Goal: Task Accomplishment & Management: Use online tool/utility

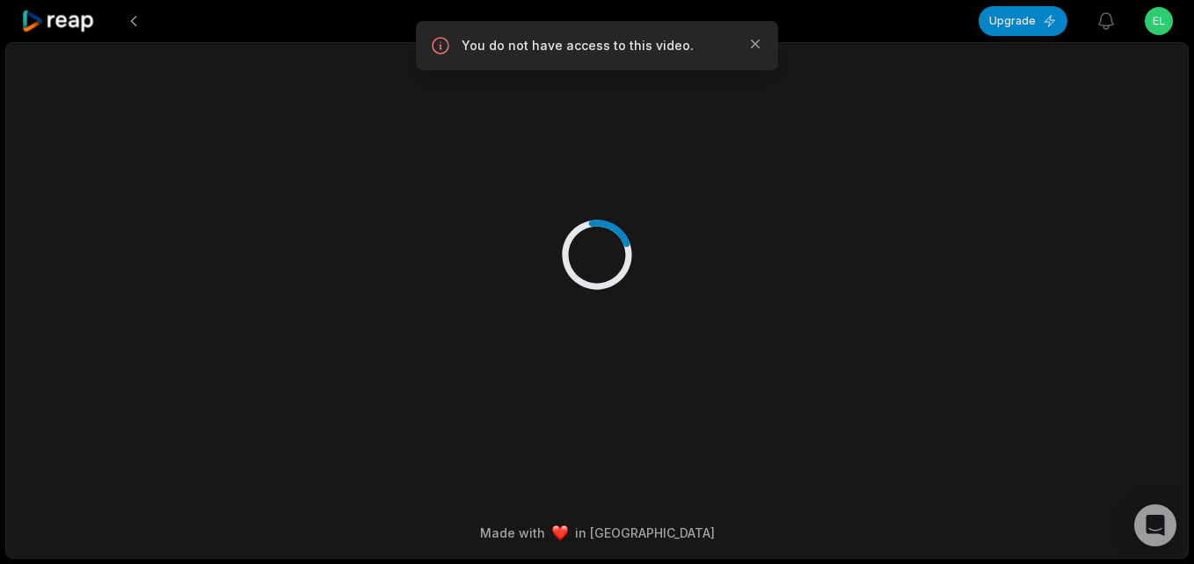
click at [60, 22] on icon at bounding box center [58, 22] width 75 height 24
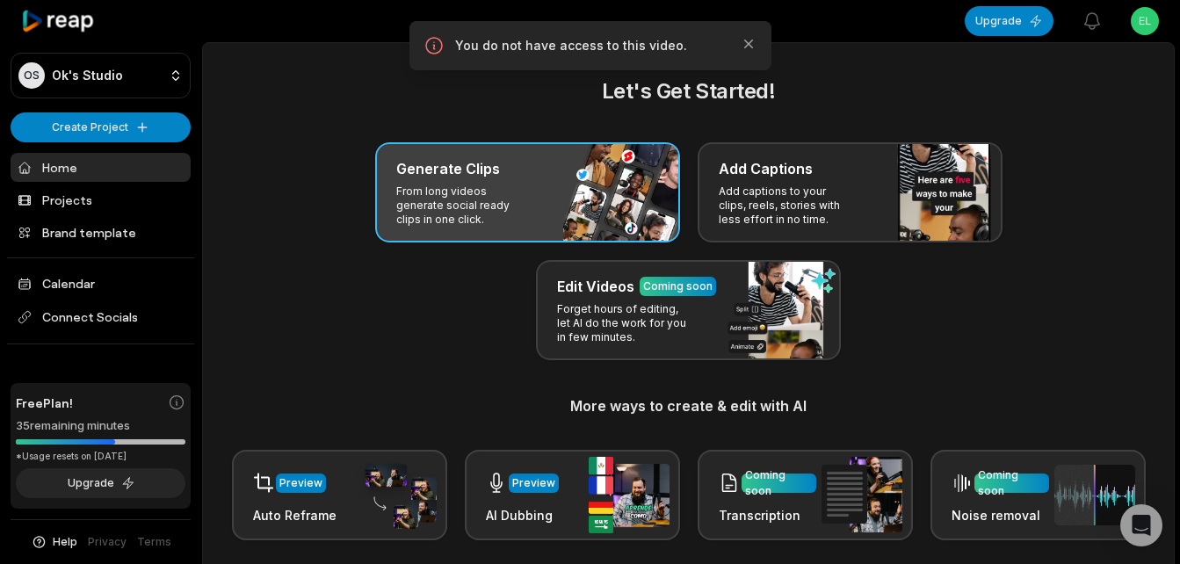
click at [417, 178] on h3 "Generate Clips" at bounding box center [448, 168] width 104 height 21
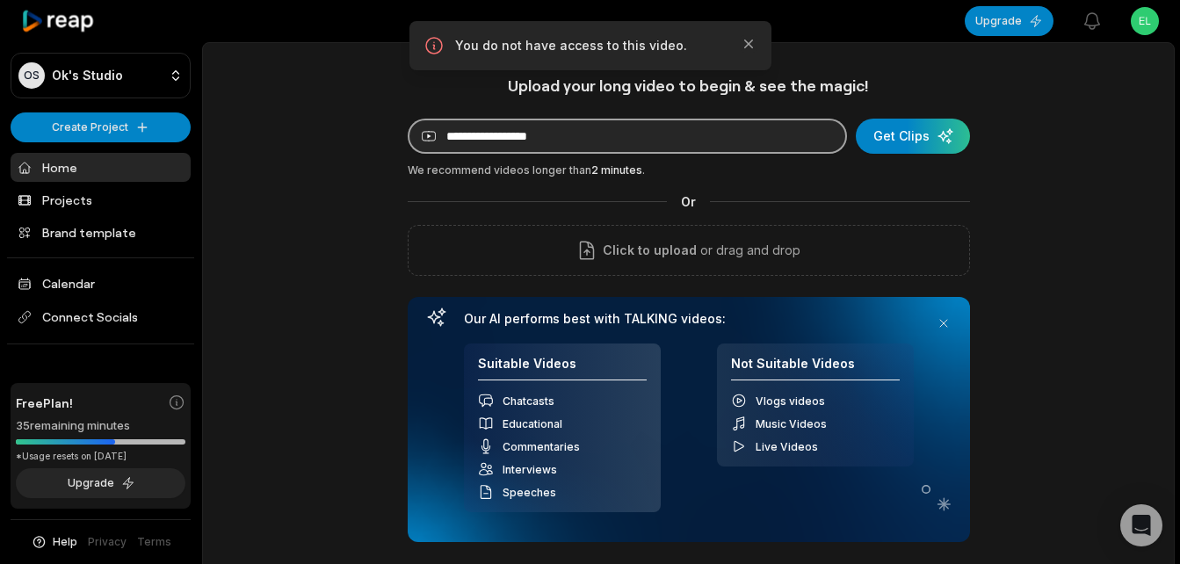
click at [552, 141] on input at bounding box center [627, 136] width 439 height 35
paste input "**********"
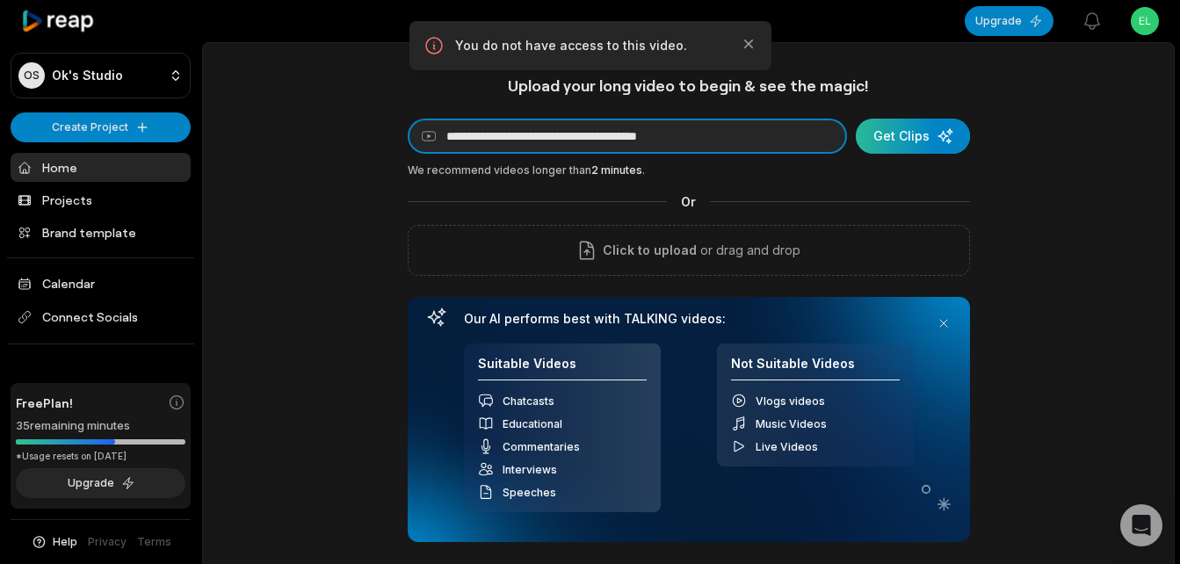
type input "**********"
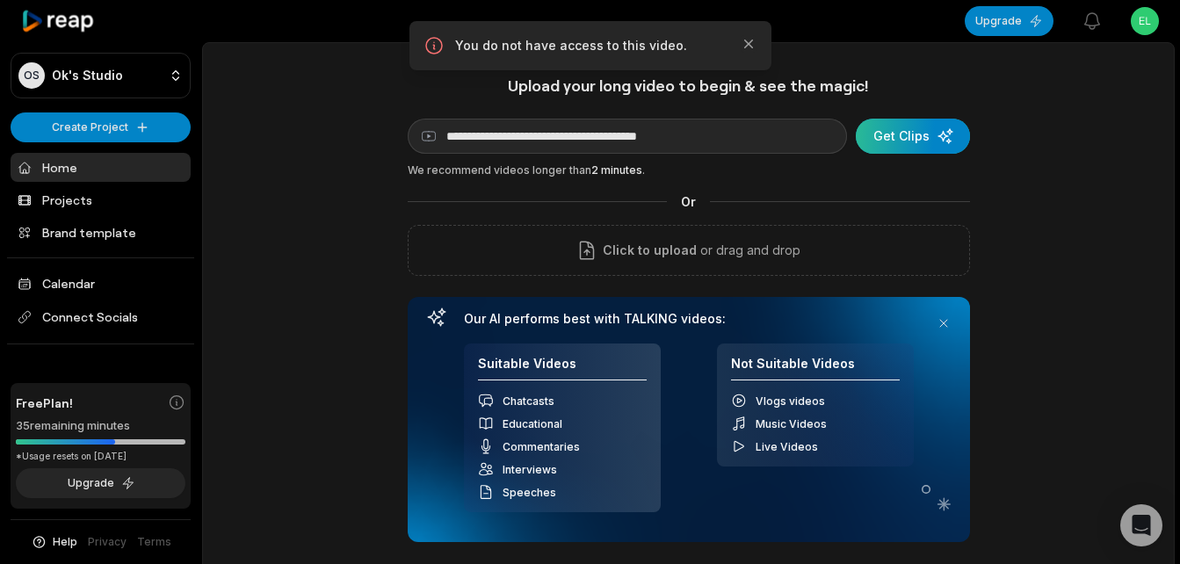
click at [883, 131] on div "submit" at bounding box center [913, 136] width 114 height 35
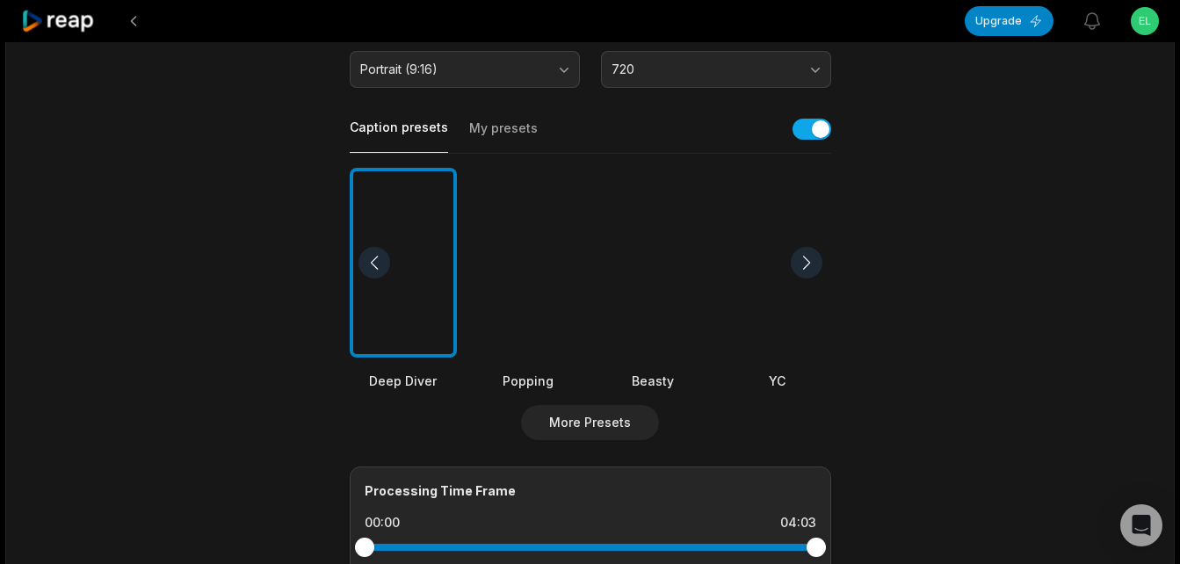
scroll to position [631, 0]
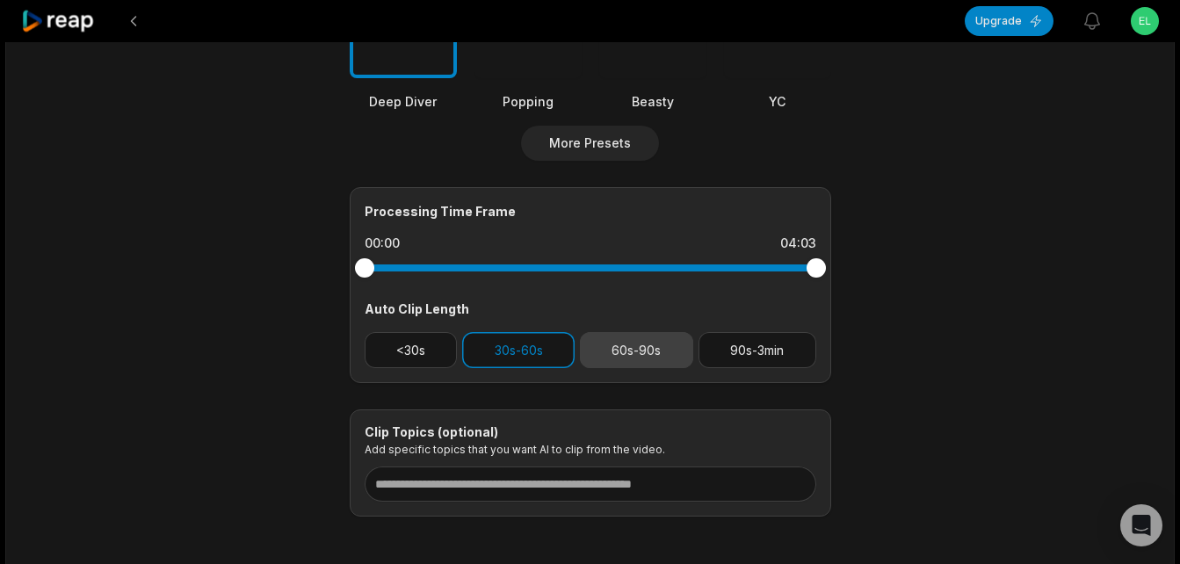
click at [664, 332] on button "60s-90s" at bounding box center [636, 350] width 113 height 36
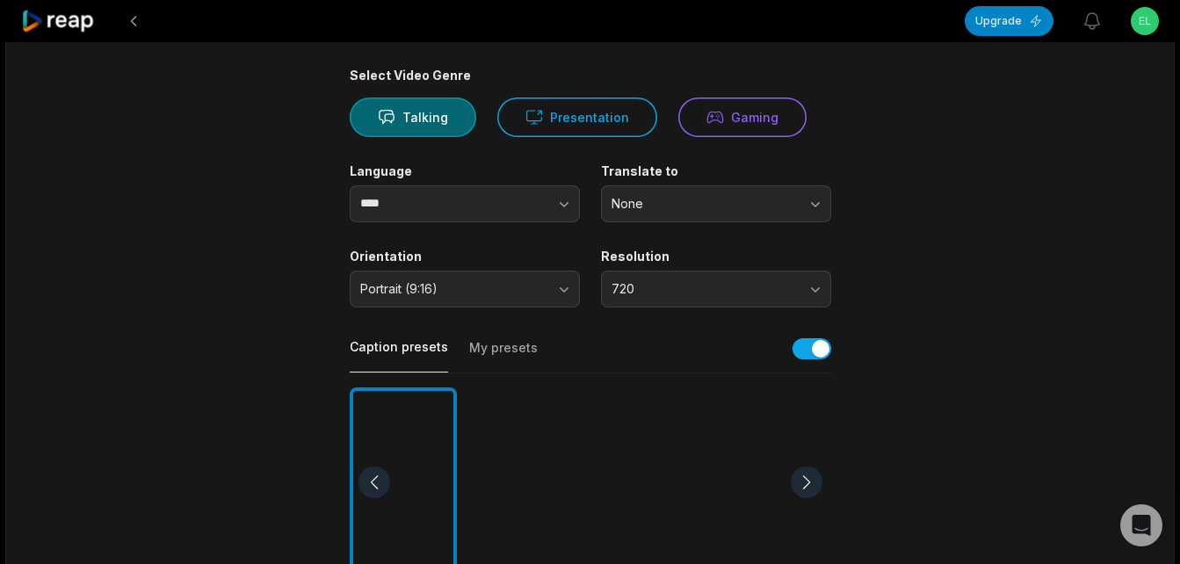
scroll to position [0, 0]
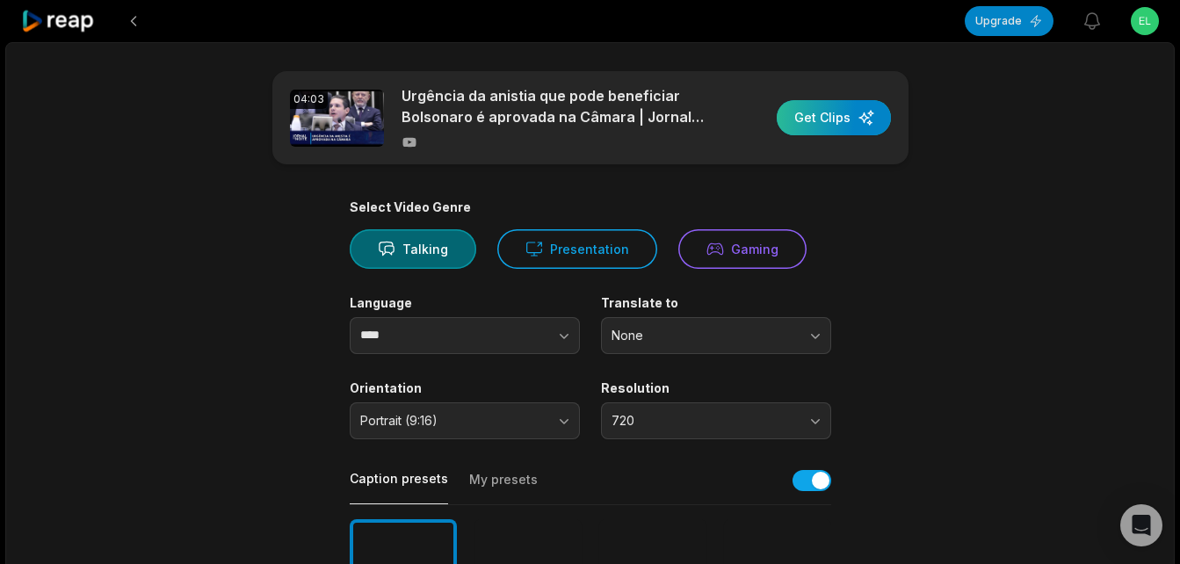
click at [832, 117] on div "button" at bounding box center [834, 117] width 114 height 35
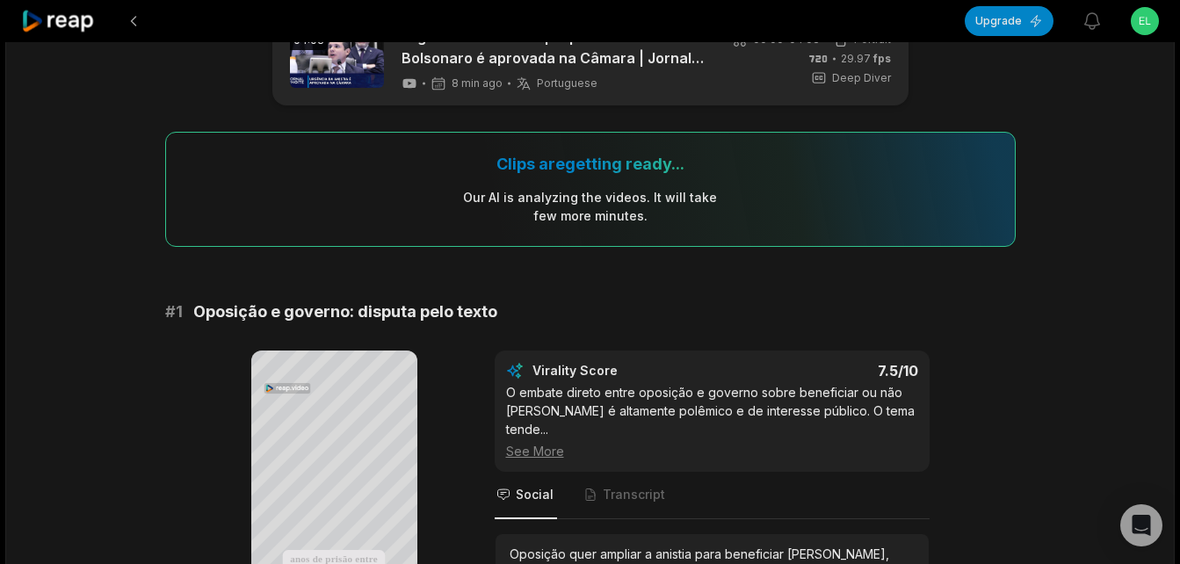
scroll to position [176, 0]
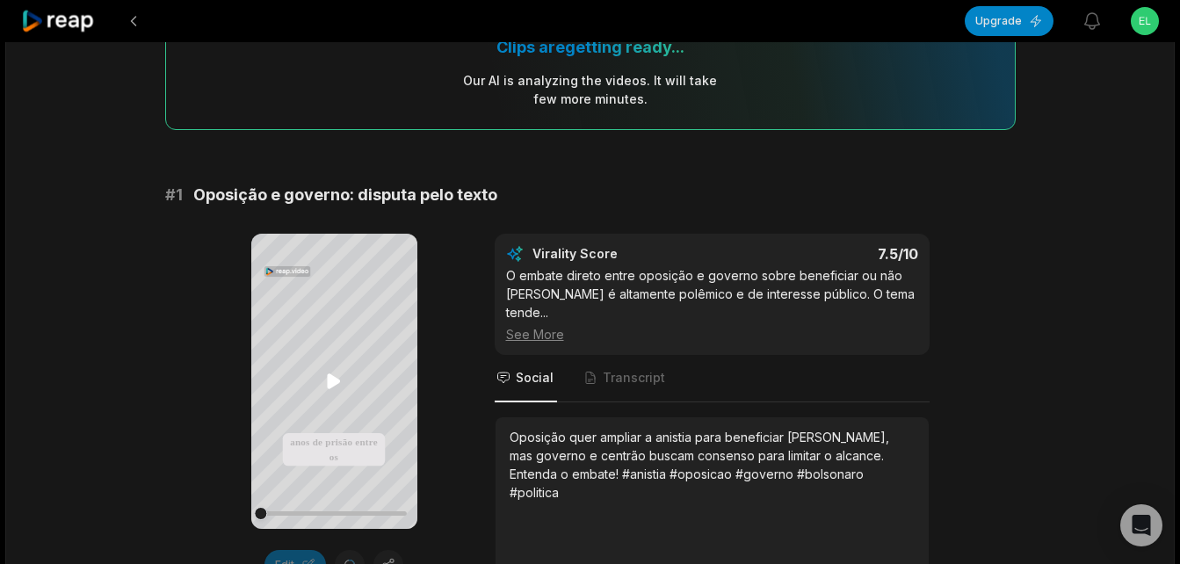
click at [336, 381] on icon at bounding box center [334, 381] width 13 height 15
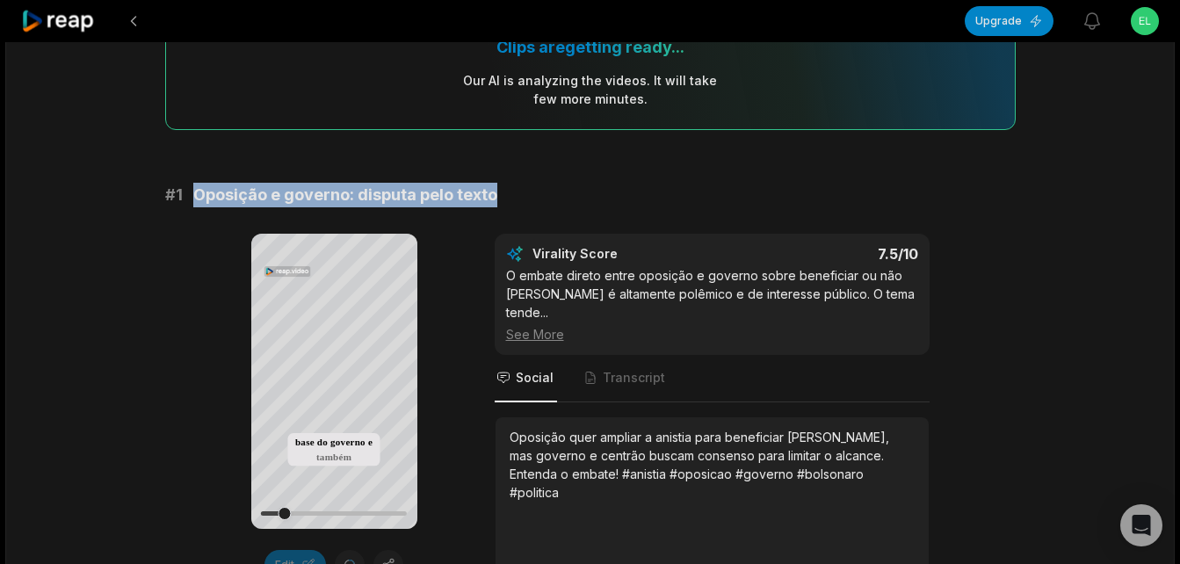
drag, startPoint x: 196, startPoint y: 196, endPoint x: 534, endPoint y: 199, distance: 338.4
click at [534, 199] on div "# 1 Oposição e governo: disputa pelo texto" at bounding box center [590, 195] width 851 height 25
copy span "Oposição e governo: disputa pelo texto"
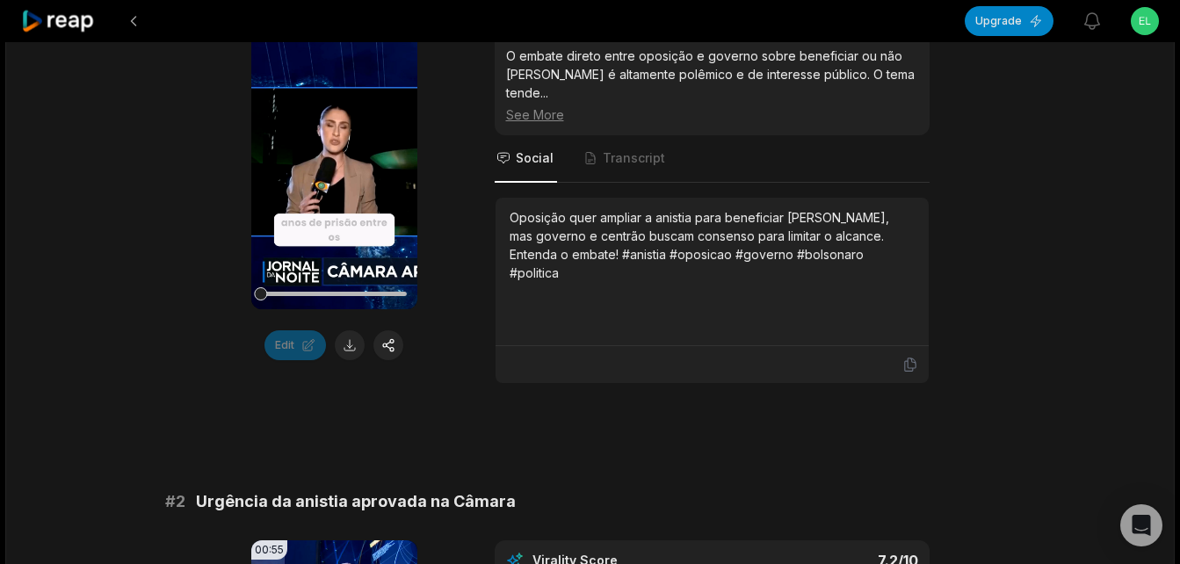
scroll to position [352, 0]
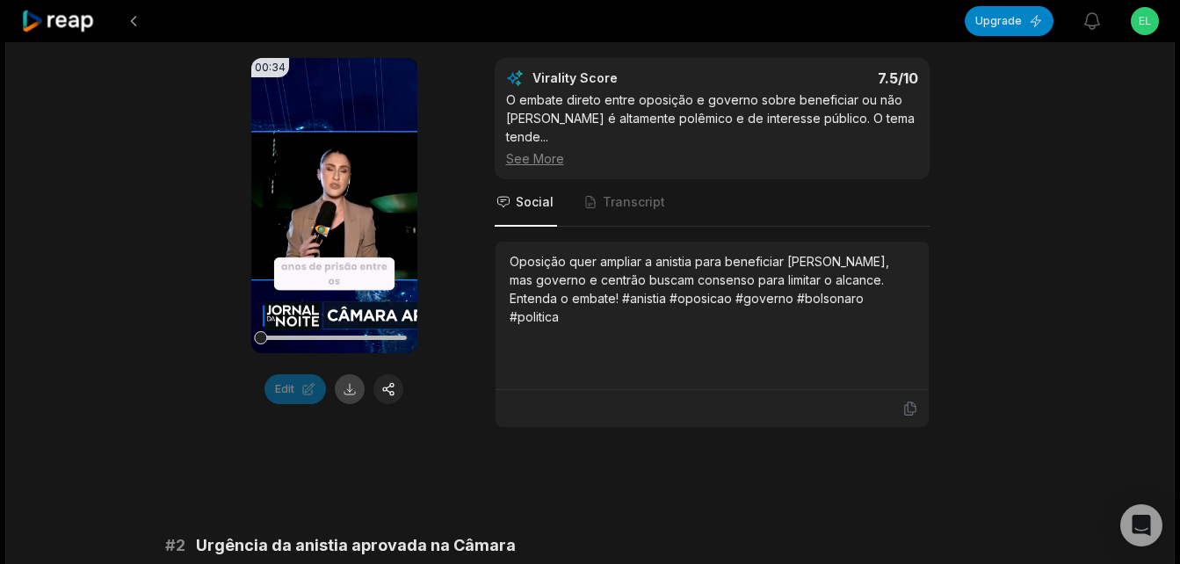
click at [349, 382] on button at bounding box center [350, 389] width 30 height 30
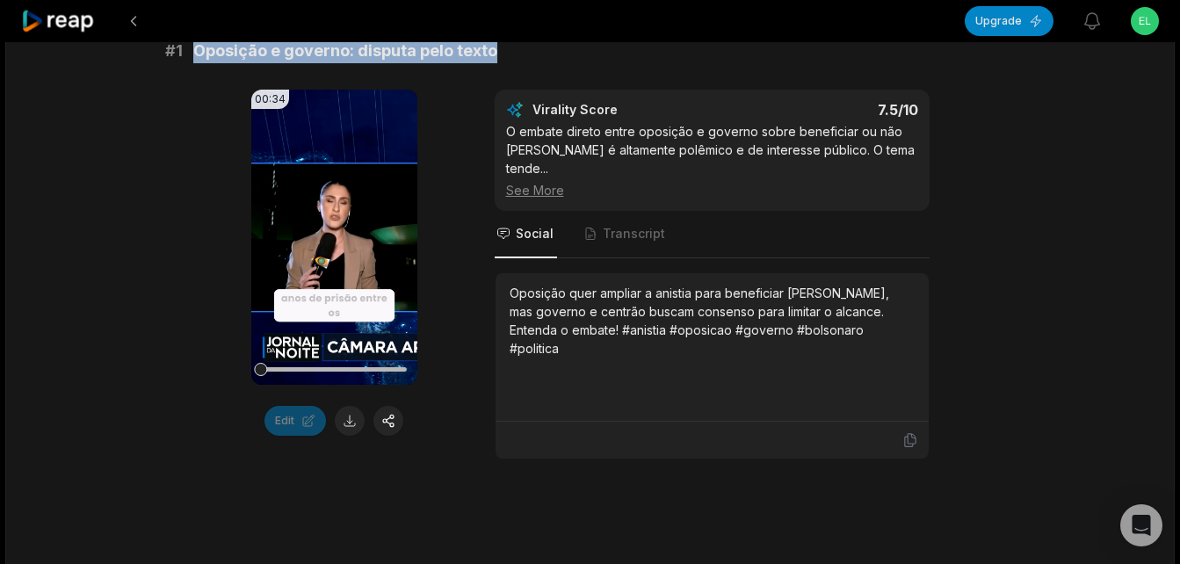
scroll to position [264, 0]
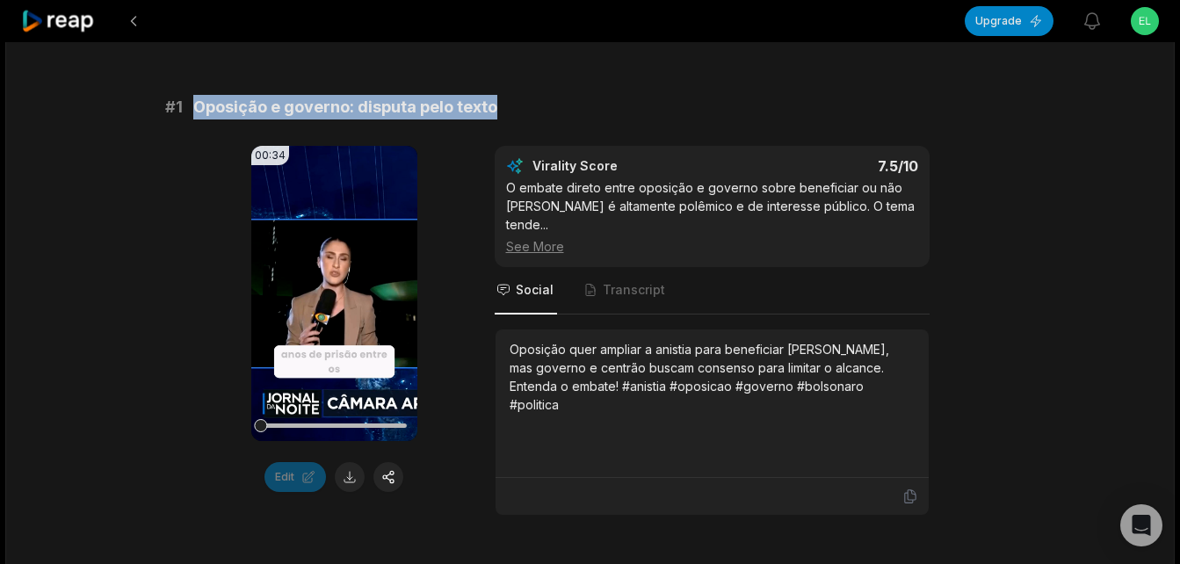
copy span "Oposição e governo: disputa pelo texto"
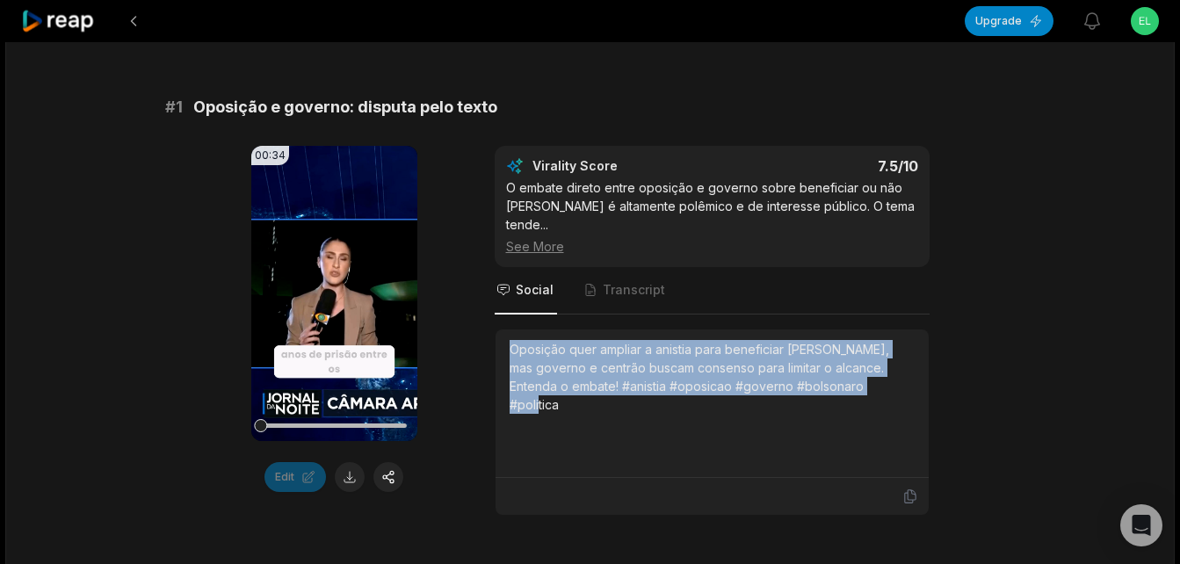
drag, startPoint x: 514, startPoint y: 347, endPoint x: 867, endPoint y: 397, distance: 356.0
click at [867, 397] on div "Oposição quer ampliar a anistia para beneficiar [PERSON_NAME], mas governo e ce…" at bounding box center [712, 404] width 433 height 149
copy div "Oposição quer ampliar a anistia para beneficiar [PERSON_NAME], mas governo e ce…"
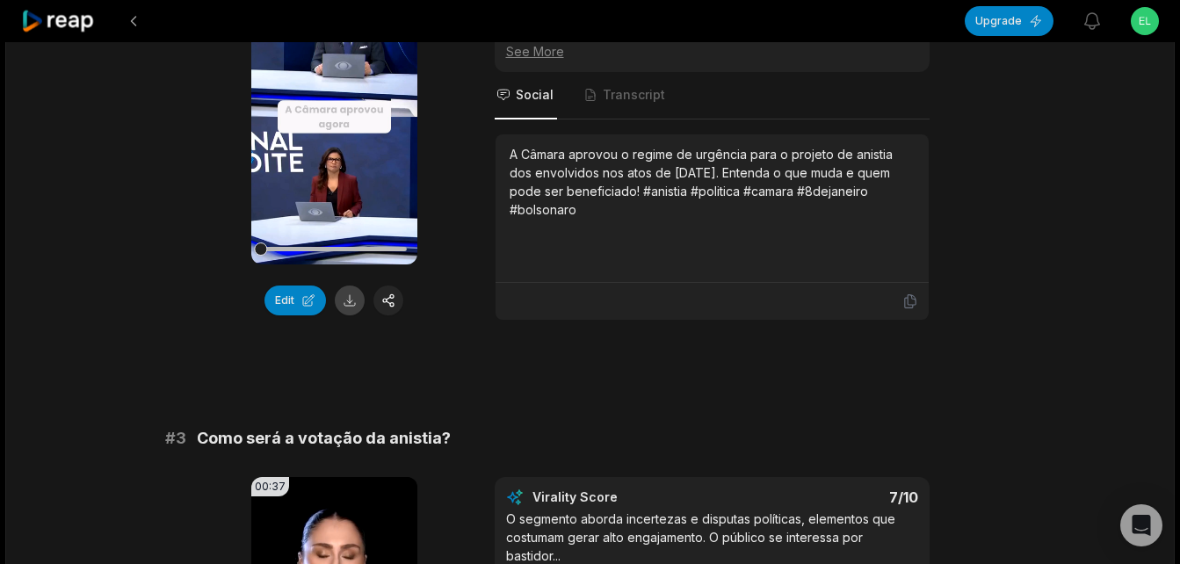
click at [346, 297] on button at bounding box center [350, 301] width 30 height 30
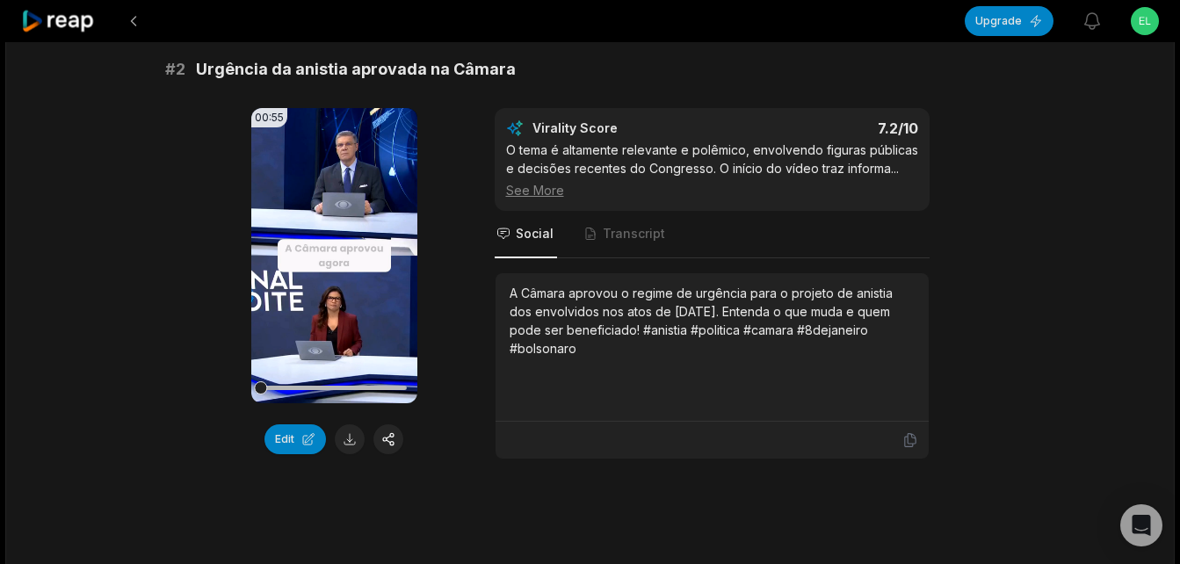
scroll to position [562, 0]
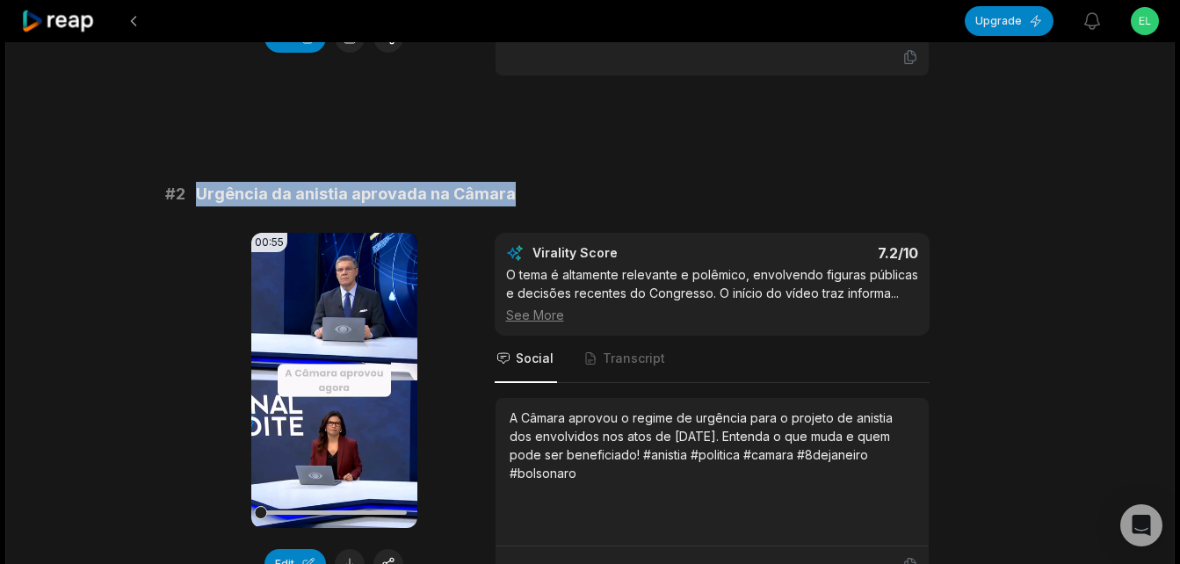
drag, startPoint x: 201, startPoint y: 193, endPoint x: 504, endPoint y: 191, distance: 302.4
click at [504, 191] on span "Urgência da anistia aprovada na Câmara" at bounding box center [356, 194] width 320 height 25
copy span "Urgência da anistia aprovada na Câmara"
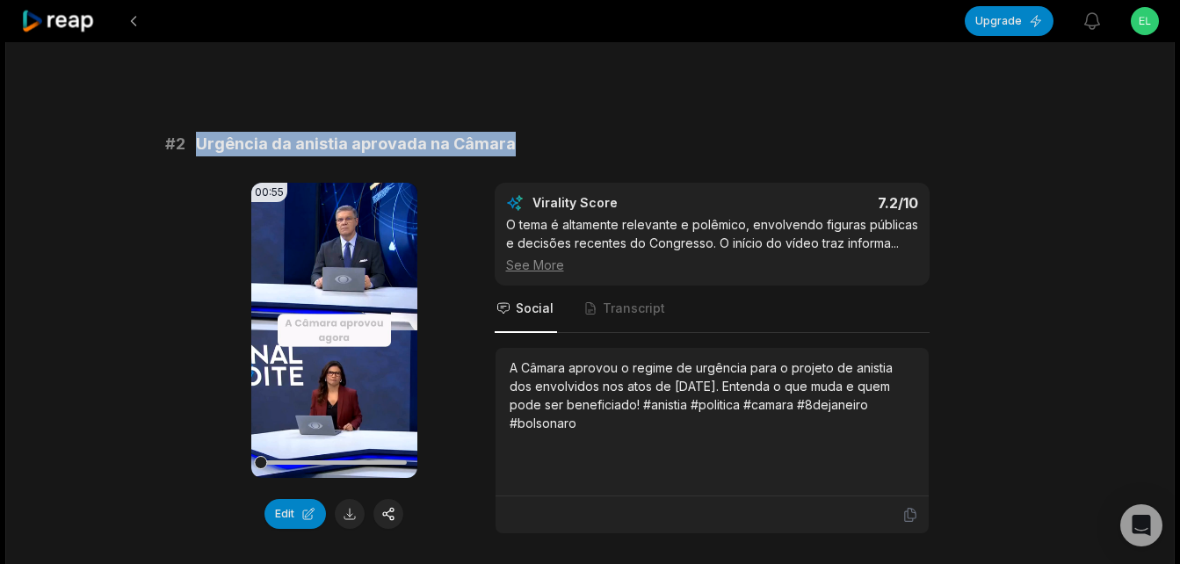
scroll to position [650, 0]
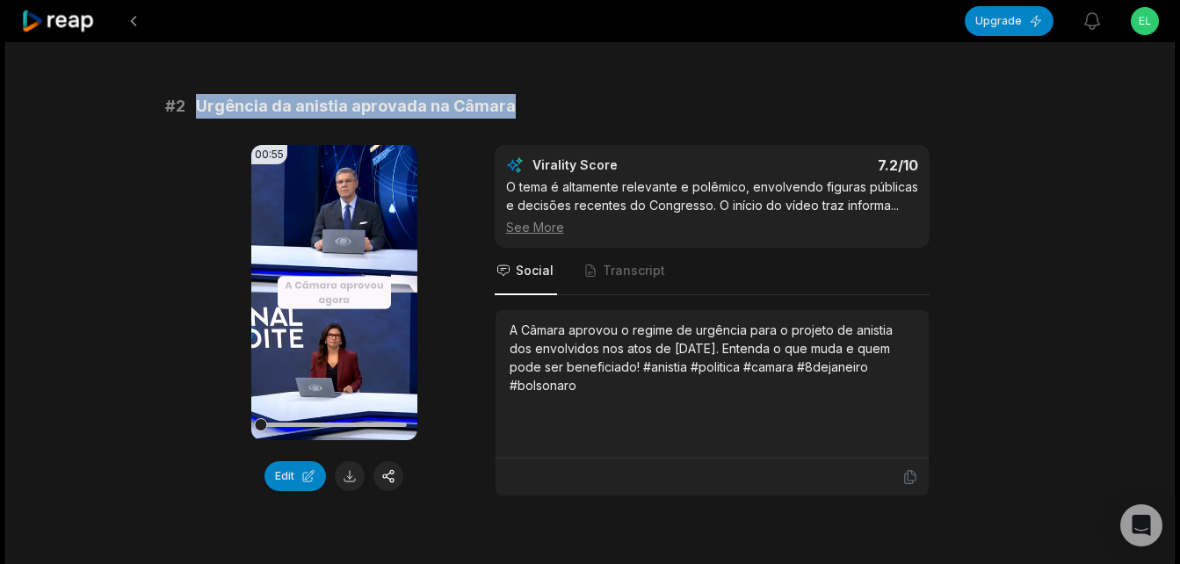
drag, startPoint x: 512, startPoint y: 329, endPoint x: 591, endPoint y: 391, distance: 100.8
click at [591, 391] on div "A Câmara aprovou o regime de urgência para o projeto de anistia dos envolvidos …" at bounding box center [712, 358] width 405 height 74
copy div "A Câmara aprovou o regime de urgência para o projeto de anistia dos envolvidos …"
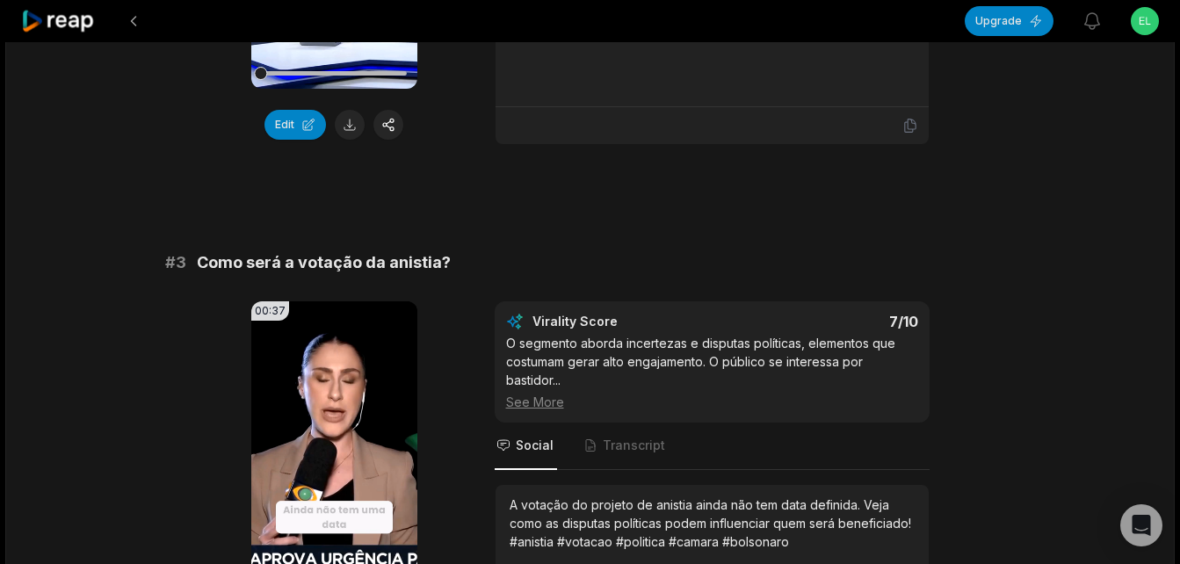
scroll to position [1177, 0]
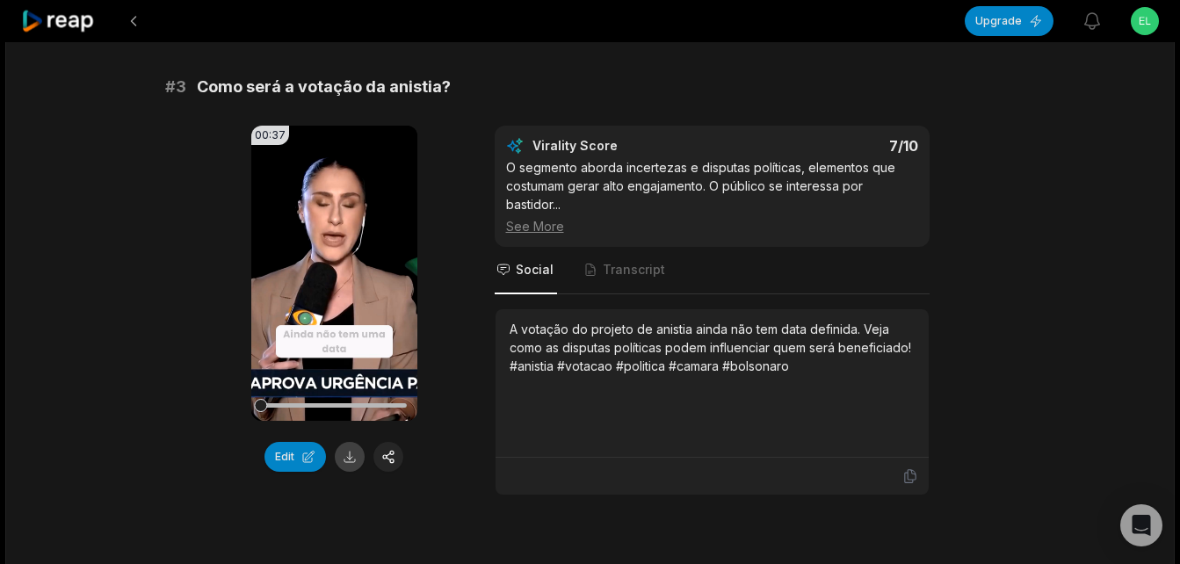
click at [348, 460] on button at bounding box center [350, 457] width 30 height 30
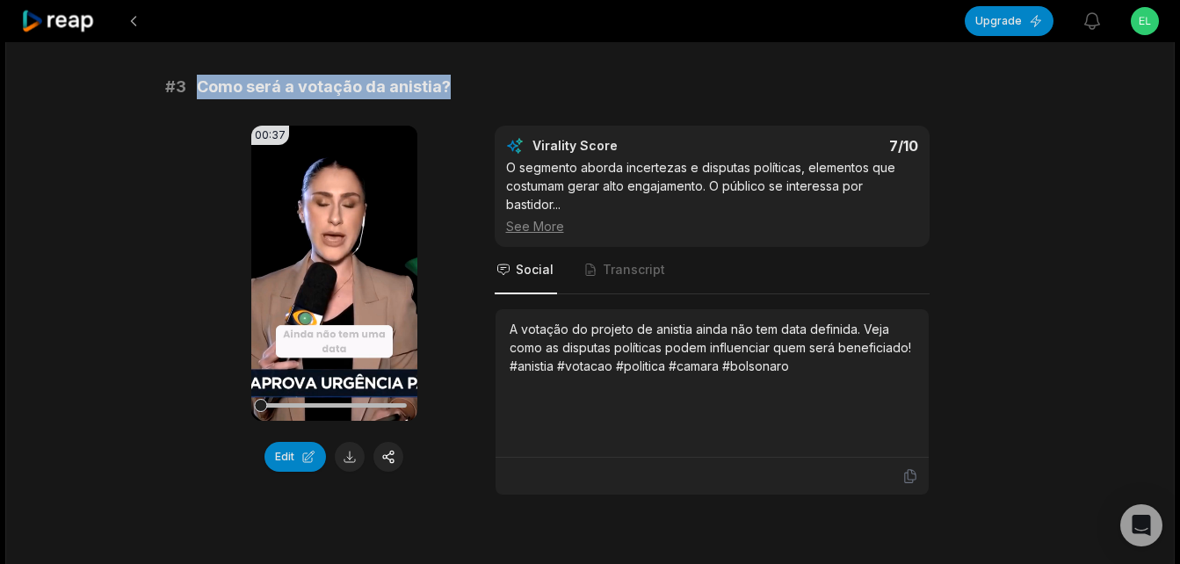
drag, startPoint x: 196, startPoint y: 88, endPoint x: 448, endPoint y: 91, distance: 252.3
click at [448, 91] on div "# 3 Como será a votação da anistia?" at bounding box center [590, 87] width 851 height 25
copy span "Como será a votação da anistia?"
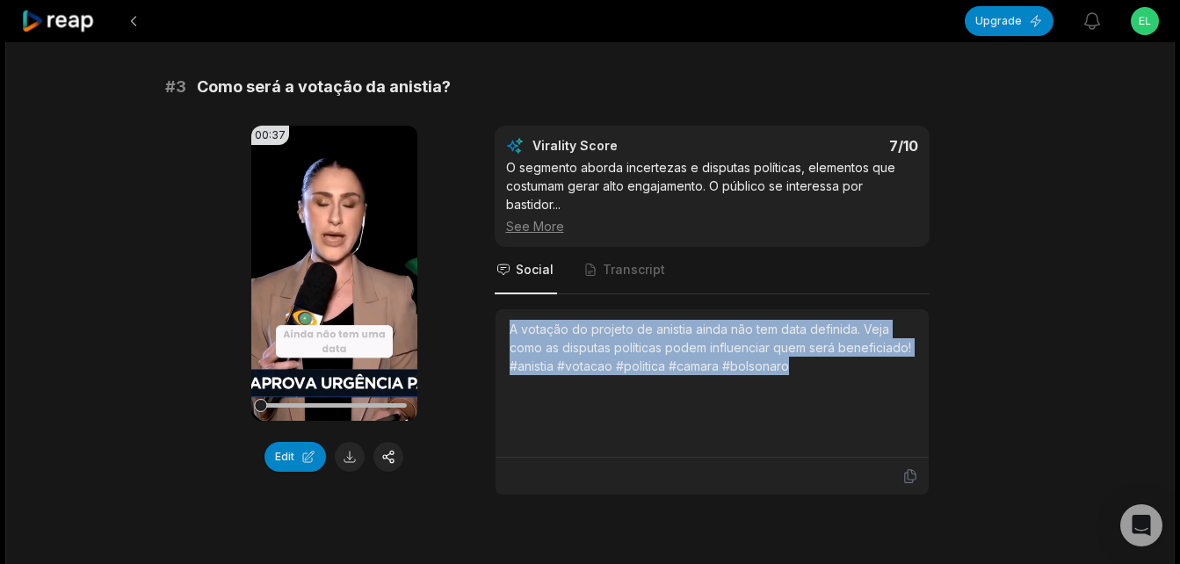
drag, startPoint x: 511, startPoint y: 324, endPoint x: 817, endPoint y: 366, distance: 309.5
click at [817, 366] on div "A votação do projeto de anistia ainda não tem data definida. Veja como as dispu…" at bounding box center [712, 347] width 405 height 55
copy div "A votação do projeto de anistia ainda não tem data definida. Veja como as dispu…"
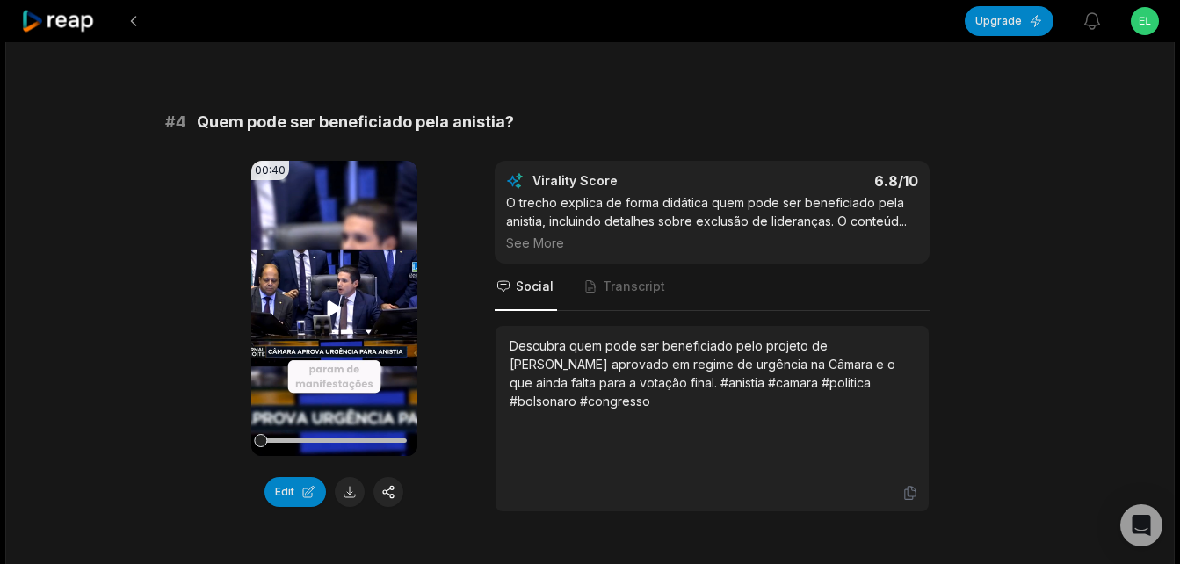
scroll to position [1704, 0]
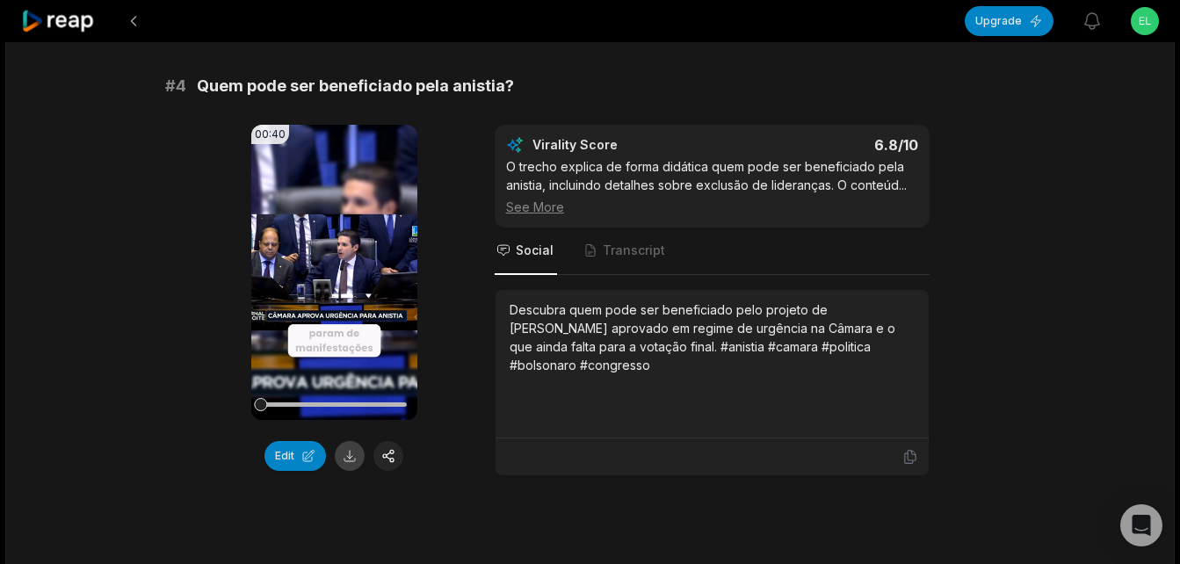
click at [350, 460] on button at bounding box center [350, 456] width 30 height 30
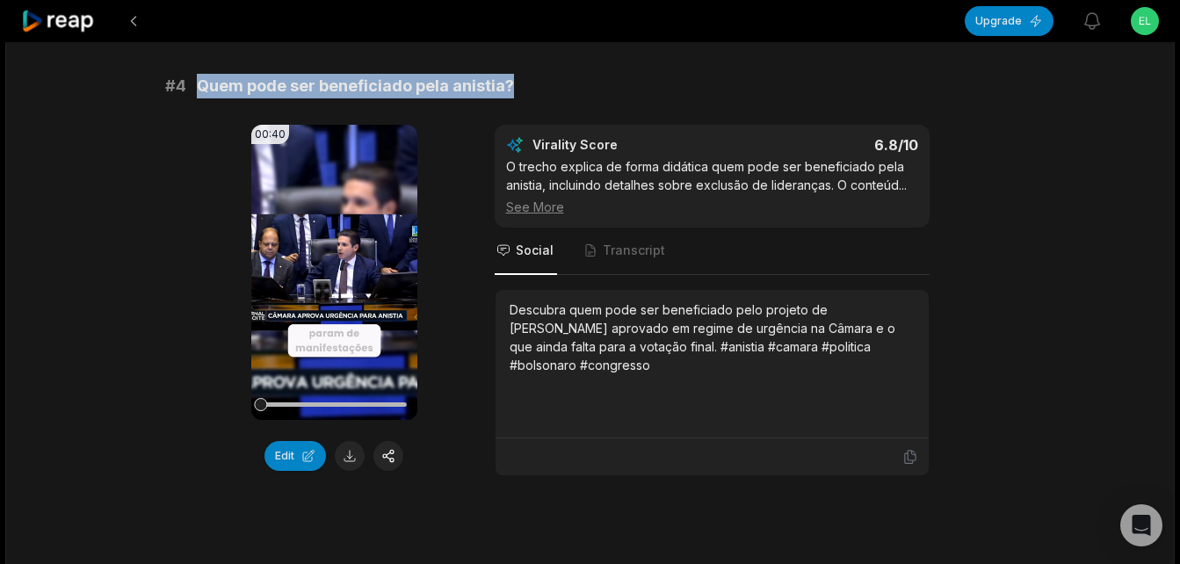
drag, startPoint x: 201, startPoint y: 85, endPoint x: 525, endPoint y: 81, distance: 323.5
click at [525, 81] on div "# 4 Quem pode ser beneficiado pela anistia?" at bounding box center [590, 86] width 851 height 25
copy span "Quem pode ser beneficiado pela anistia?"
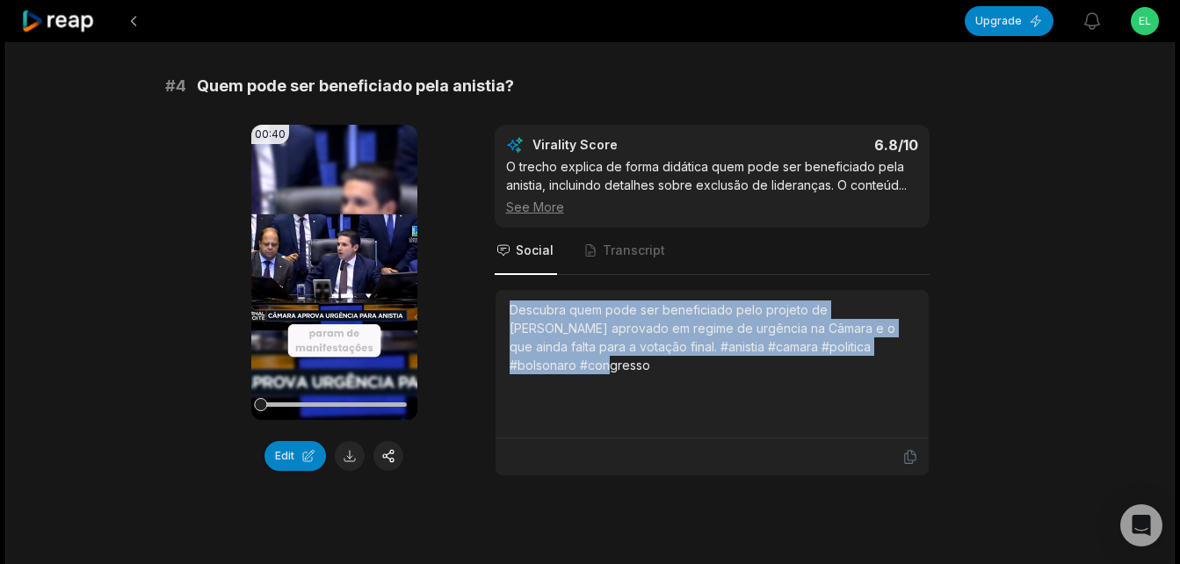
drag, startPoint x: 510, startPoint y: 314, endPoint x: 901, endPoint y: 352, distance: 393.0
click at [901, 352] on div "Descubra quem pode ser beneficiado pelo projeto de [PERSON_NAME] aprovado em re…" at bounding box center [712, 338] width 405 height 74
copy div "Descubra quem pode ser beneficiado pelo projeto de [PERSON_NAME] aprovado em re…"
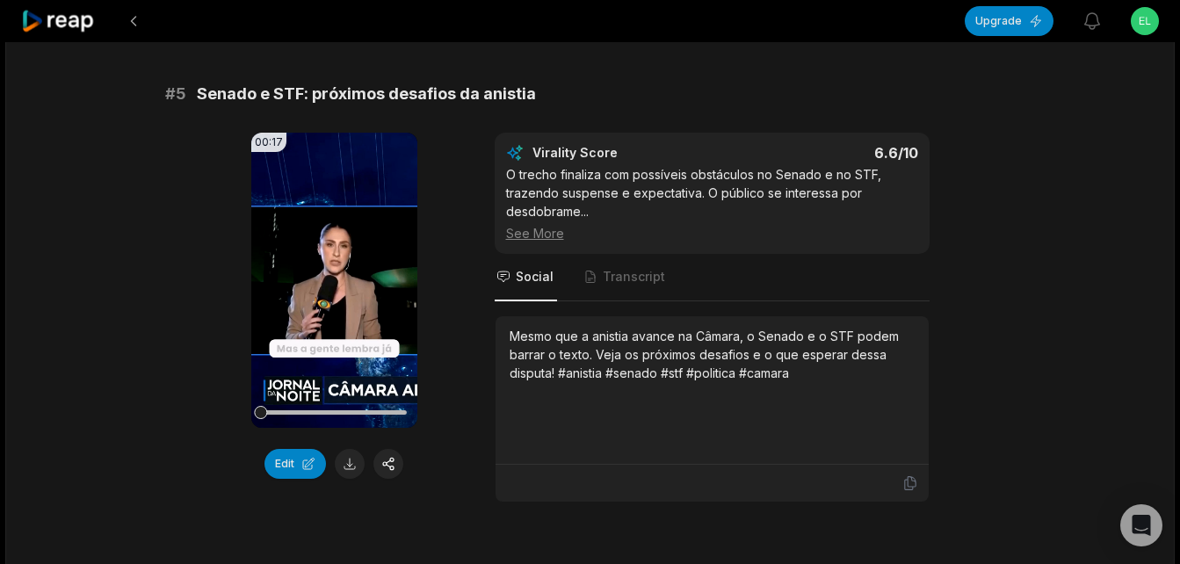
scroll to position [2232, 0]
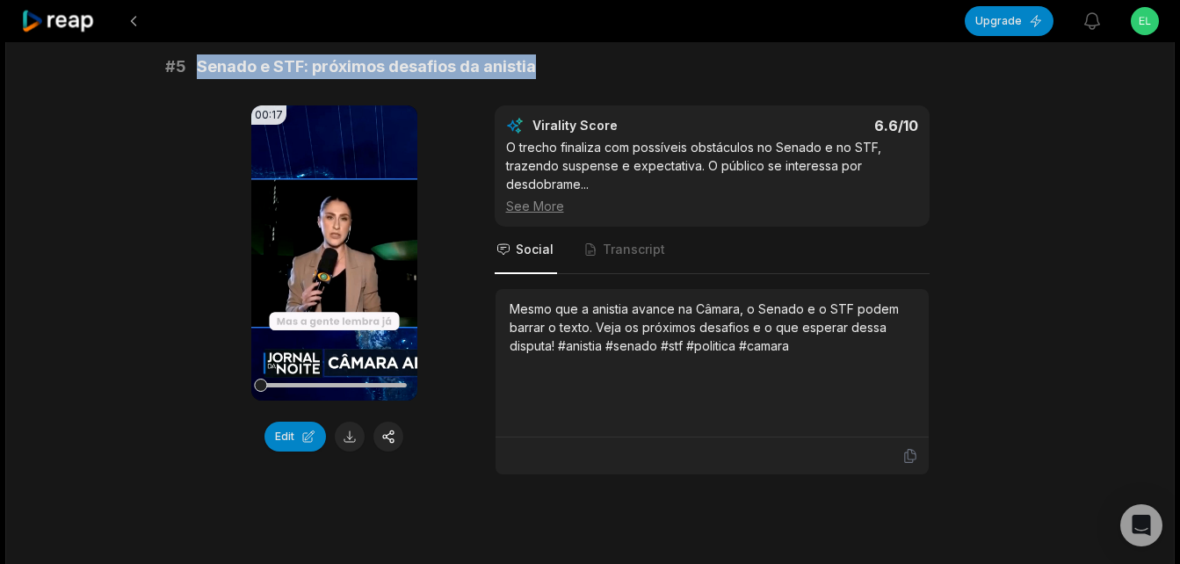
drag, startPoint x: 199, startPoint y: 64, endPoint x: 534, endPoint y: 69, distance: 335.8
click at [534, 69] on div "# 5 Senado e STF: próximos desafios da anistia" at bounding box center [590, 66] width 851 height 25
copy span "Senado e STF: próximos desafios da anistia"
click at [349, 439] on button at bounding box center [350, 437] width 30 height 30
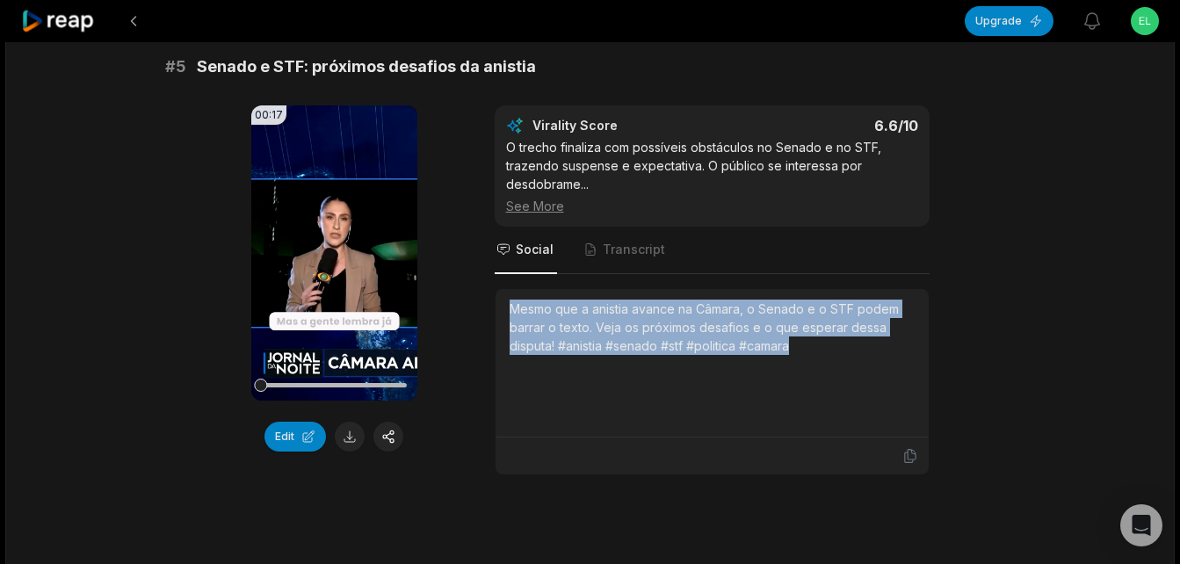
drag, startPoint x: 512, startPoint y: 308, endPoint x: 823, endPoint y: 360, distance: 314.7
click at [823, 360] on div "Mesmo que a anistia avance na Câmara, o Senado e o STF podem barrar o texto. Ve…" at bounding box center [712, 363] width 405 height 127
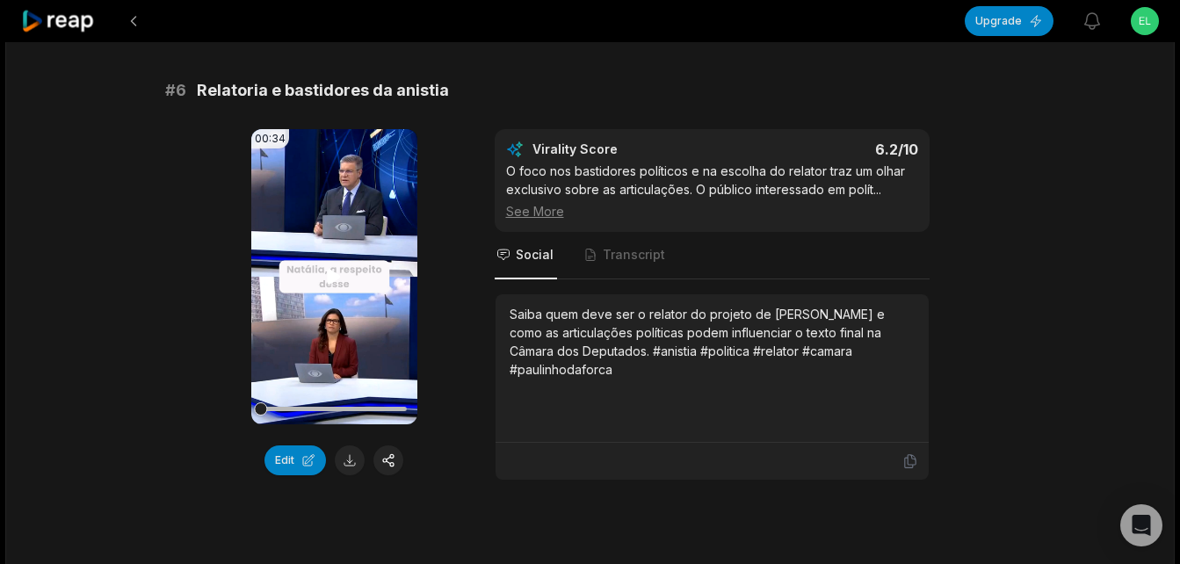
scroll to position [2759, 0]
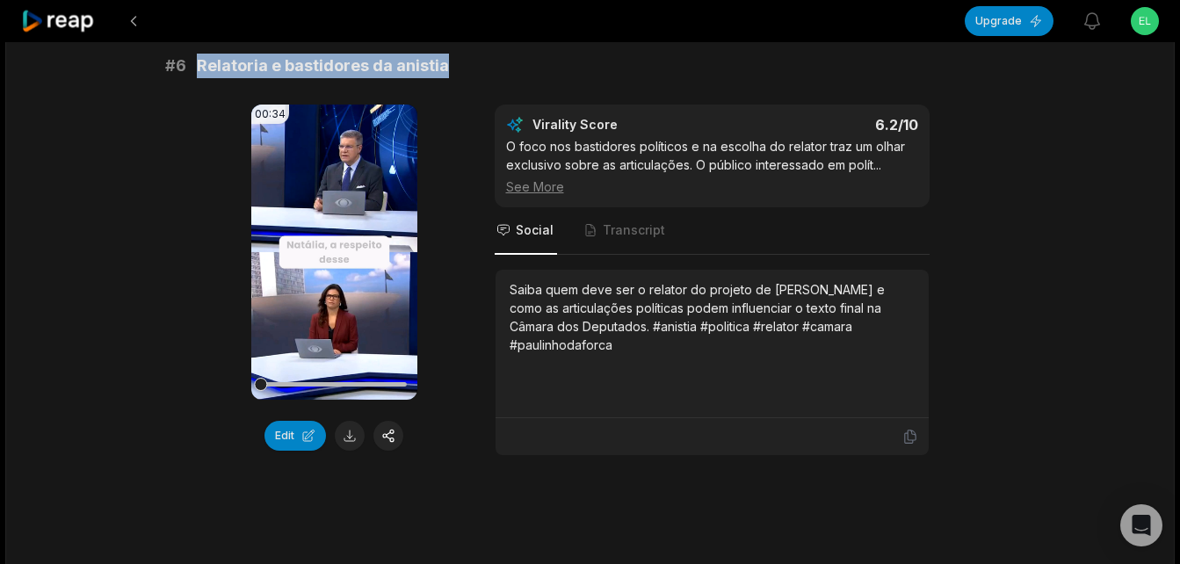
drag, startPoint x: 199, startPoint y: 69, endPoint x: 453, endPoint y: 56, distance: 254.4
click at [453, 56] on div "# 6 Relatoria e bastidores da anistia" at bounding box center [590, 66] width 851 height 25
click at [347, 432] on button at bounding box center [350, 436] width 30 height 30
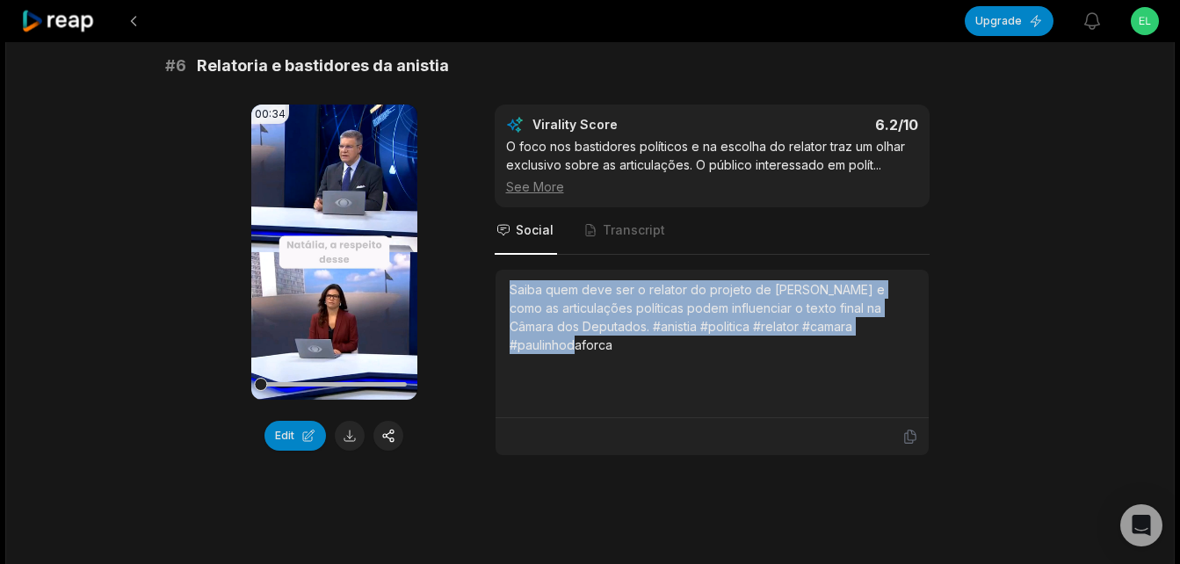
drag, startPoint x: 511, startPoint y: 293, endPoint x: 900, endPoint y: 339, distance: 392.2
click at [900, 339] on div "Saiba quem deve ser o relator do projeto de [PERSON_NAME] e como as articulaçõe…" at bounding box center [712, 343] width 405 height 127
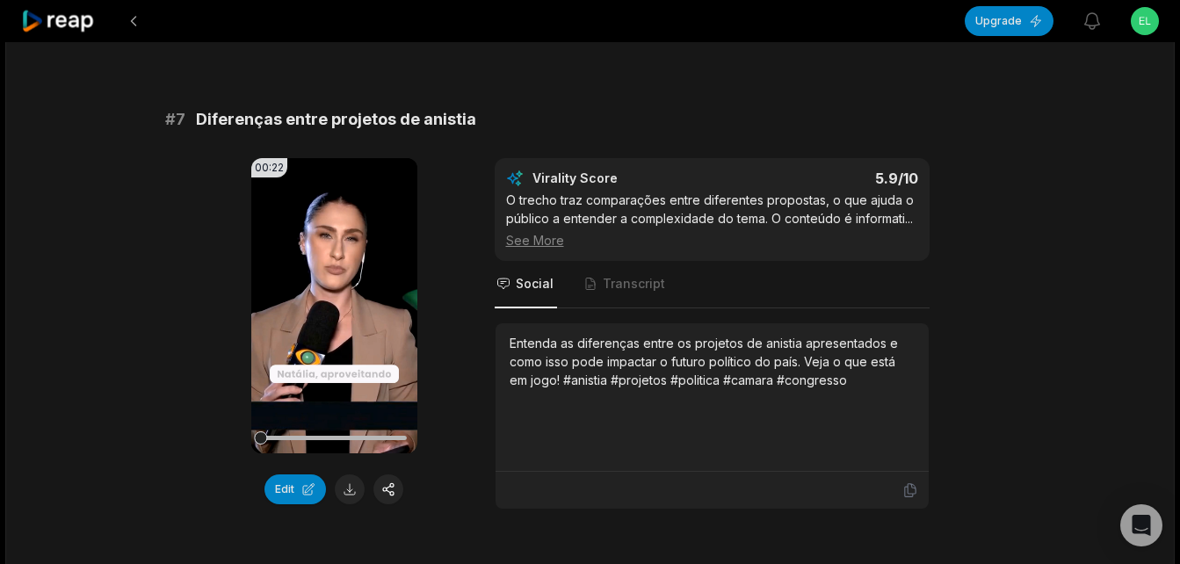
scroll to position [3116, 0]
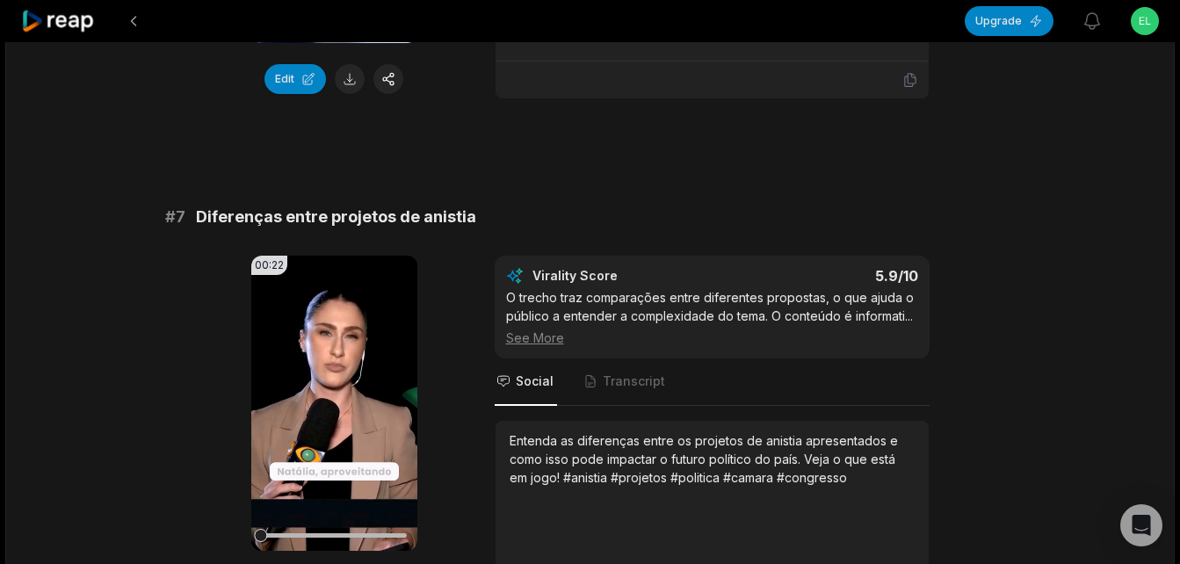
click at [201, 212] on span "Diferenças entre projetos de anistia" at bounding box center [336, 217] width 280 height 25
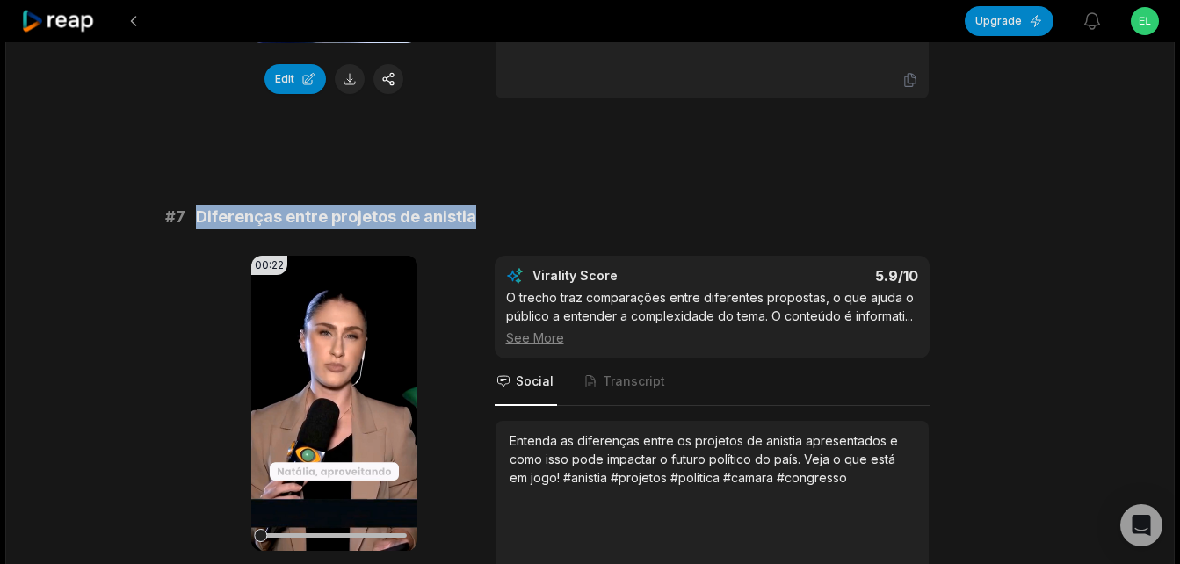
drag, startPoint x: 200, startPoint y: 213, endPoint x: 498, endPoint y: 209, distance: 298.0
click at [498, 209] on div "# 7 Diferenças entre projetos de anistia" at bounding box center [590, 217] width 851 height 25
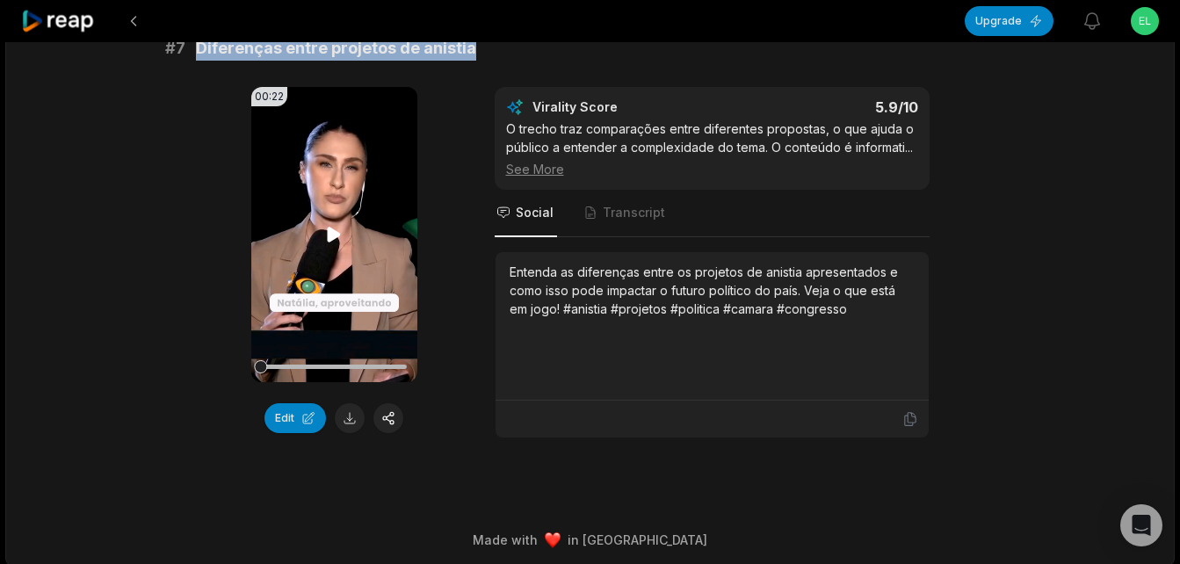
scroll to position [3292, 0]
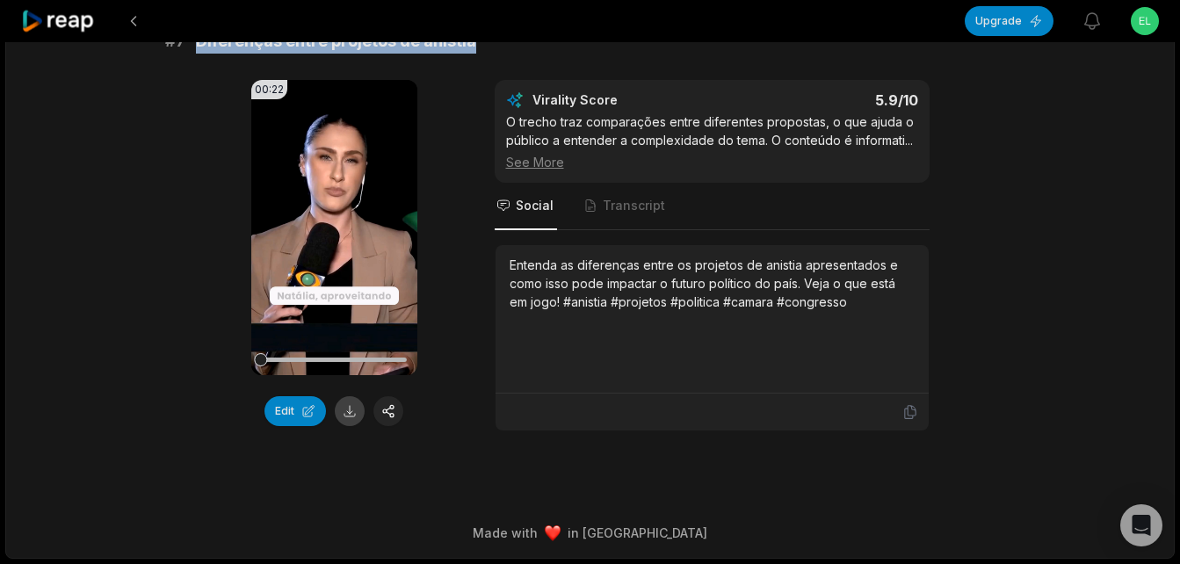
click at [351, 409] on button at bounding box center [350, 411] width 30 height 30
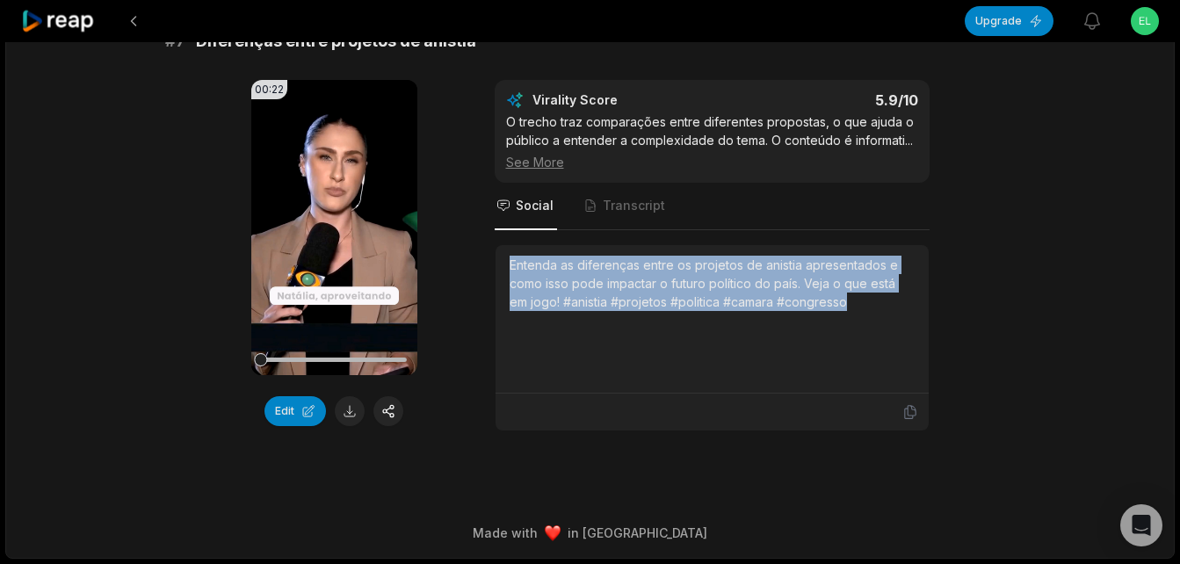
drag, startPoint x: 510, startPoint y: 265, endPoint x: 897, endPoint y: 350, distance: 396.0
click at [897, 350] on div "Entenda as diferenças entre os projetos de anistia apresentados e como isso pod…" at bounding box center [712, 319] width 405 height 127
